Goal: Complete application form

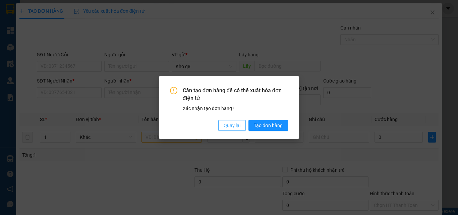
click at [232, 126] on span "Quay lại" at bounding box center [232, 125] width 17 height 7
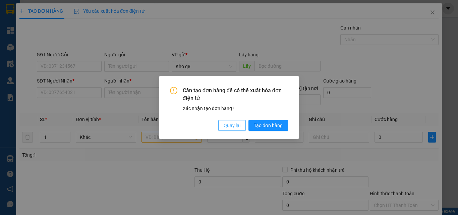
click at [232, 126] on span "Quay lại" at bounding box center [232, 125] width 17 height 7
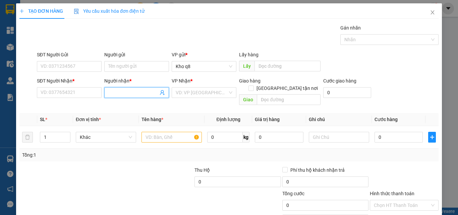
click at [128, 90] on input "Người nhận *" at bounding box center [133, 92] width 50 height 7
paste input "ọng"
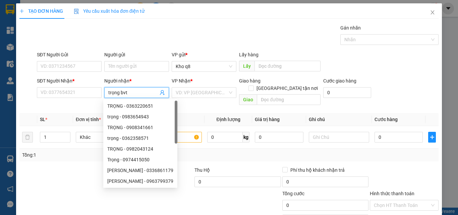
type input "trọng bvtv"
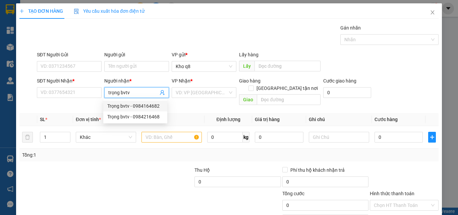
click at [145, 106] on div "Trọng bvtv - 0984164682" at bounding box center [135, 105] width 56 height 7
type input "0984164682"
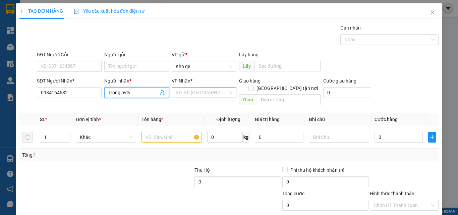
type input "Trọng bvtv"
click at [197, 90] on input "search" at bounding box center [202, 92] width 52 height 10
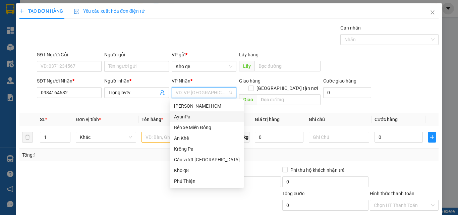
click at [179, 116] on div "AyunPa" at bounding box center [207, 116] width 66 height 7
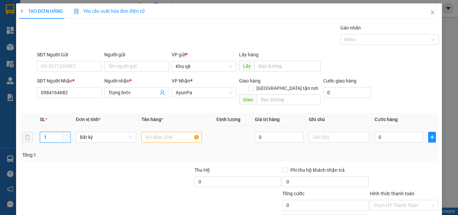
click at [54, 132] on input "1" at bounding box center [55, 137] width 30 height 10
type input "18"
click at [170, 132] on input "text" at bounding box center [171, 137] width 60 height 11
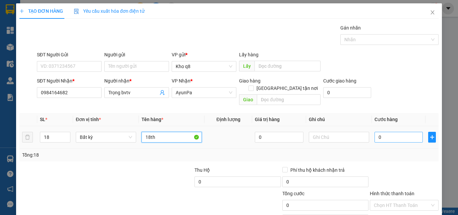
type input "18th"
click at [394, 132] on input "0" at bounding box center [398, 137] width 48 height 11
type input "1"
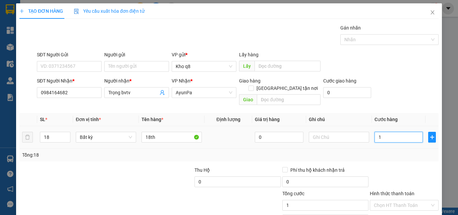
type input "10"
type input "108"
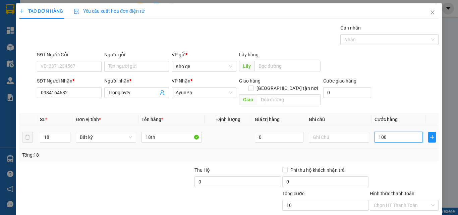
type input "108"
type input "1.080"
type input "1.080.000"
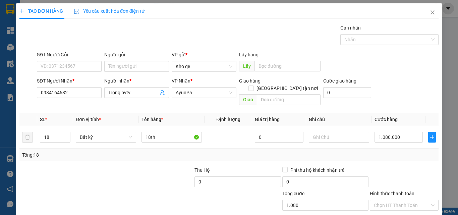
type input "1.080.000"
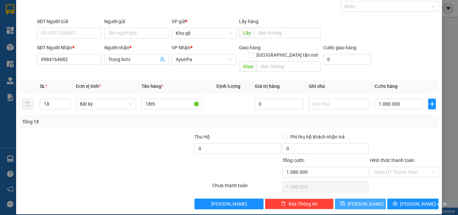
click at [364, 198] on button "[PERSON_NAME]" at bounding box center [360, 203] width 51 height 11
type input "1"
type input "0"
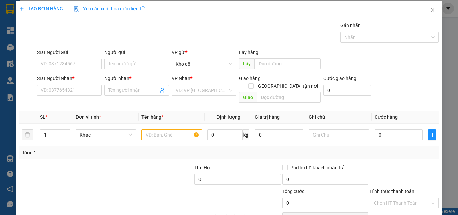
scroll to position [0, 0]
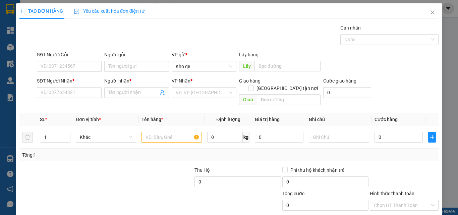
drag, startPoint x: 457, startPoint y: 45, endPoint x: 302, endPoint y: 30, distance: 155.9
click at [302, 30] on div "Gói vận chuyển * Tiêu chuẩn Gán nhãn Nhãn" at bounding box center [238, 35] width 404 height 23
click at [431, 11] on icon "close" at bounding box center [433, 12] width 4 height 4
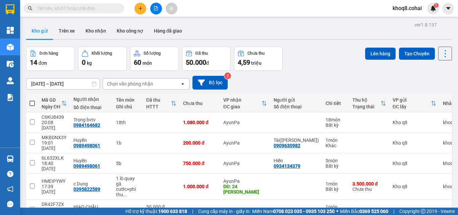
click at [427, 12] on span "khoq8.cohai" at bounding box center [407, 8] width 40 height 8
click at [340, 55] on div "Đơn hàng 14 đơn Khối lượng 0 kg Số lượng 60 món Đã thu 50.000 đ Chưa thu 4,59 t…" at bounding box center [239, 59] width 426 height 24
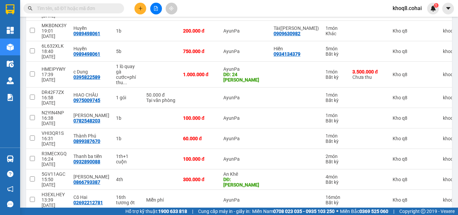
scroll to position [111, 0]
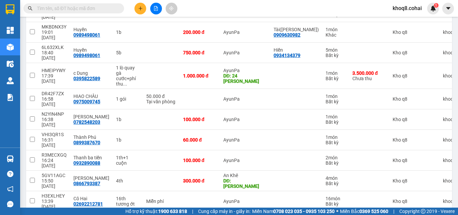
click at [451, 109] on main "ver 1.8.137 Kho gửi Trên xe Kho nhận Kho công nợ Hàng đã giao Đơn hàng 14 đơn K…" at bounding box center [229, 103] width 458 height 207
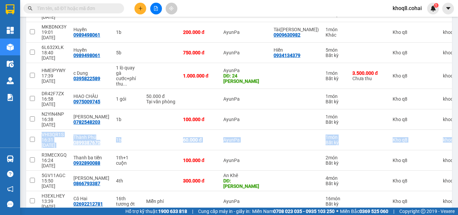
drag, startPoint x: 451, startPoint y: 109, endPoint x: 451, endPoint y: 101, distance: 8.0
click at [451, 101] on main "ver 1.8.137 Kho gửi Trên xe Kho nhận Kho công nợ Hàng đã giao Đơn hàng 14 đơn K…" at bounding box center [229, 103] width 458 height 207
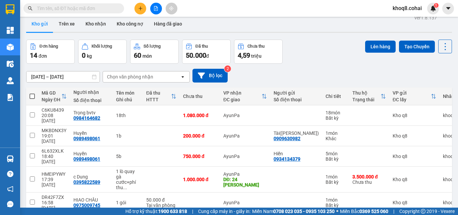
scroll to position [0, 0]
